Goal: Communication & Community: Answer question/provide support

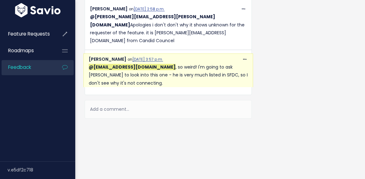
scroll to position [312, 0]
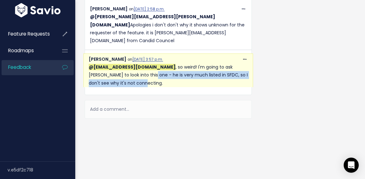
drag, startPoint x: 121, startPoint y: 73, endPoint x: 121, endPoint y: 77, distance: 4.2
click at [121, 77] on p "@[EMAIL_ADDRESS][DOMAIN_NAME] , so weird! I'm going to ask [PERSON_NAME] to loo…" at bounding box center [168, 75] width 159 height 24
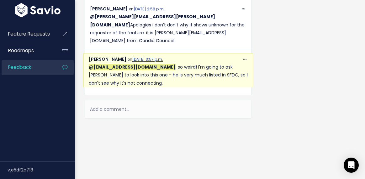
click at [146, 101] on div "Add a comment..." at bounding box center [168, 109] width 167 height 19
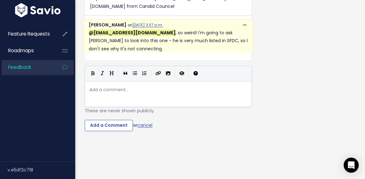
scroll to position [325, 0]
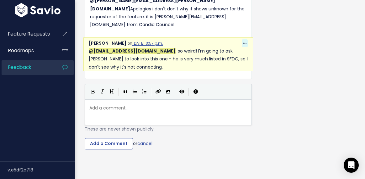
click at [243, 43] on icon at bounding box center [244, 43] width 3 height 4
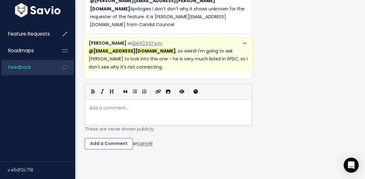
click at [126, 116] on div "Add a comment... ​" at bounding box center [176, 120] width 176 height 35
type textarea "Thanks !!"
click at [110, 142] on input "Add a Comment" at bounding box center [109, 143] width 48 height 11
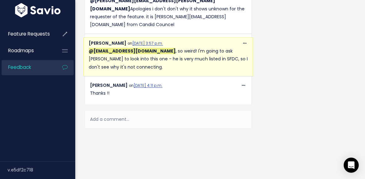
scroll to position [338, 0]
